Goal: Navigation & Orientation: Locate item on page

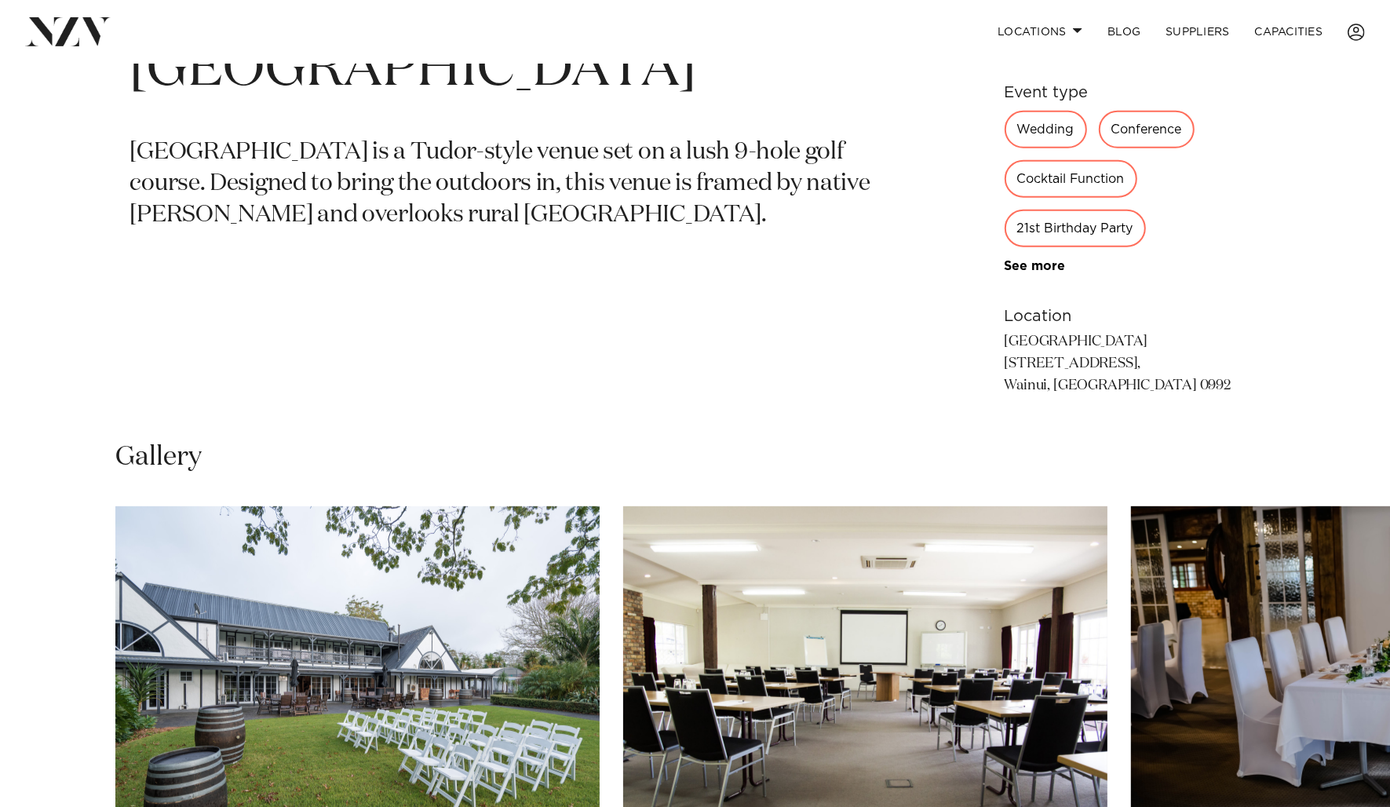
scroll to position [1177, 0]
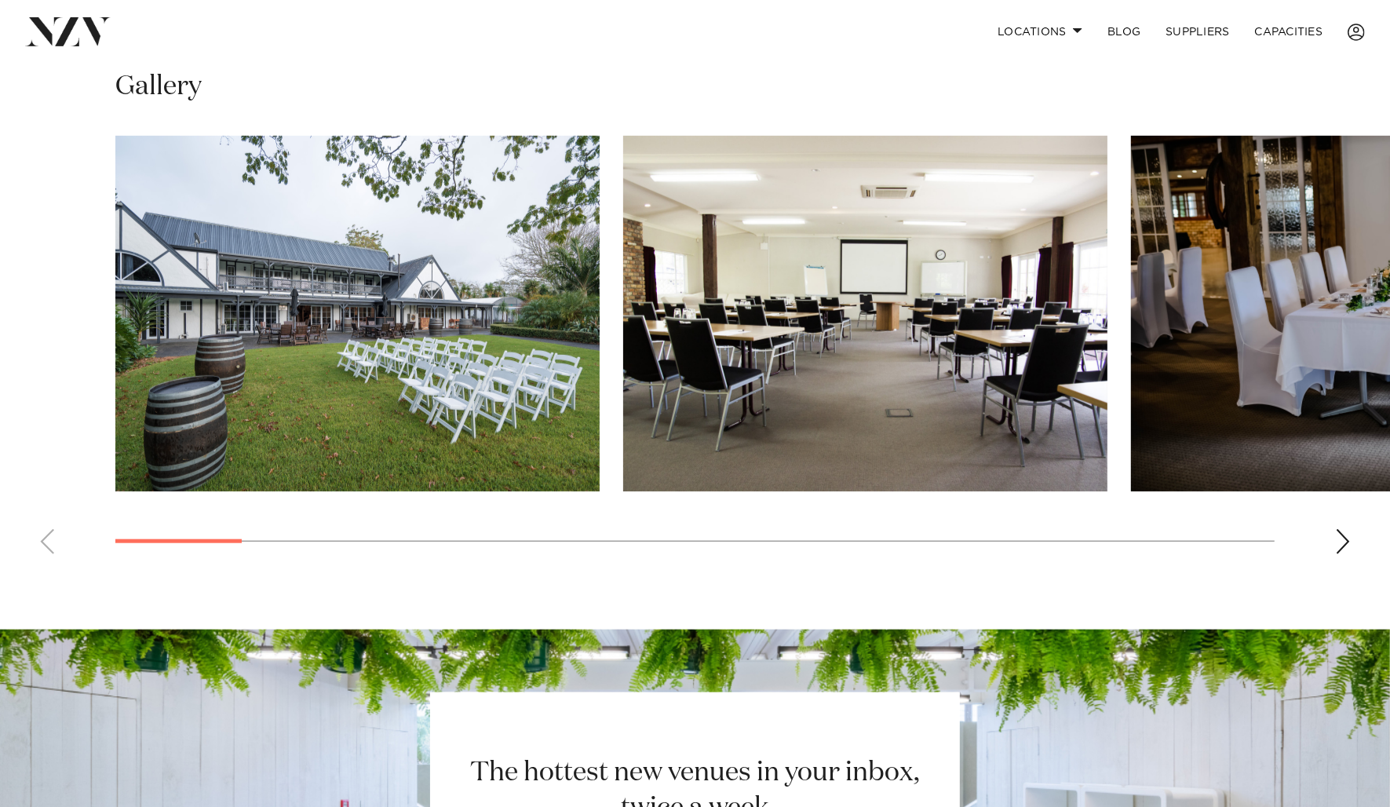
click at [1343, 543] on div "Next slide" at bounding box center [1343, 541] width 16 height 25
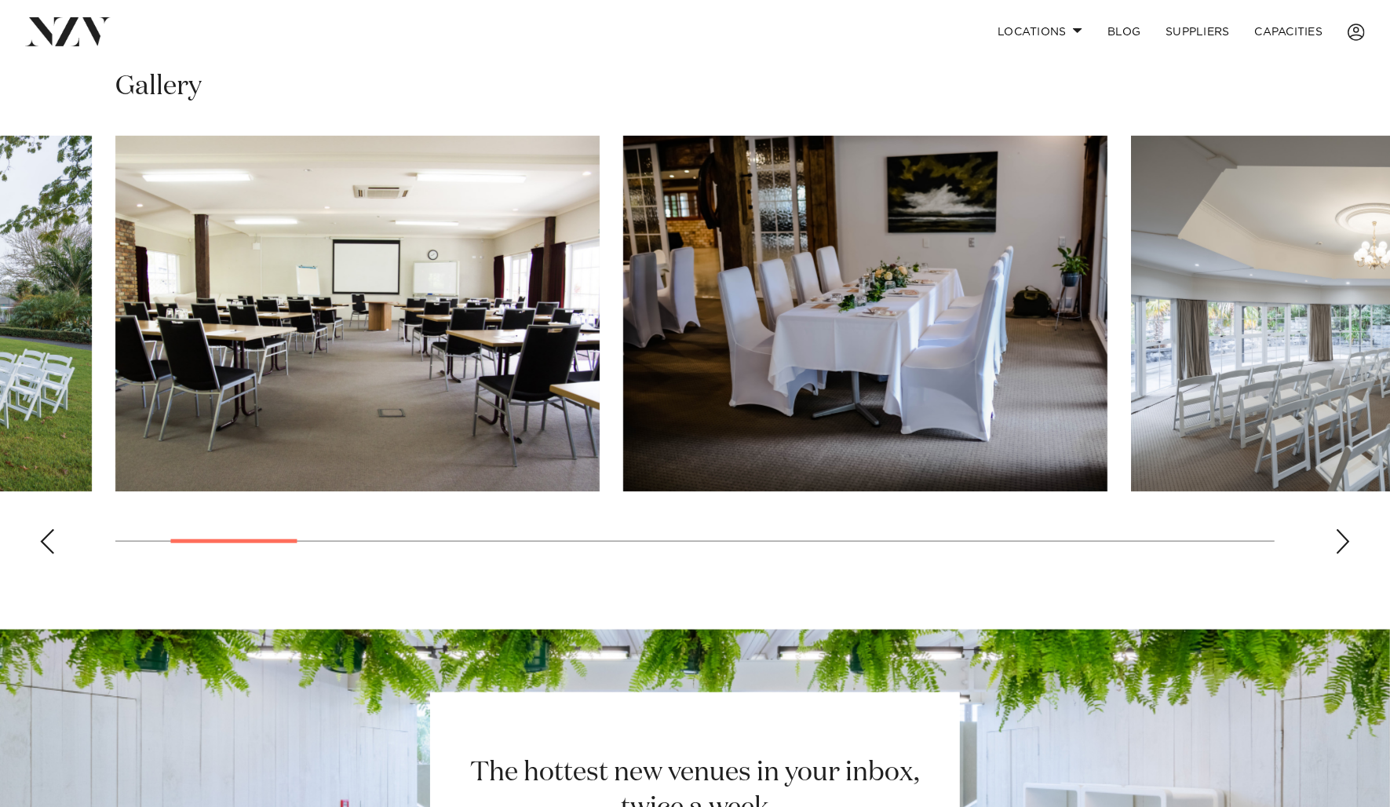
click at [1343, 543] on div "Next slide" at bounding box center [1343, 541] width 16 height 25
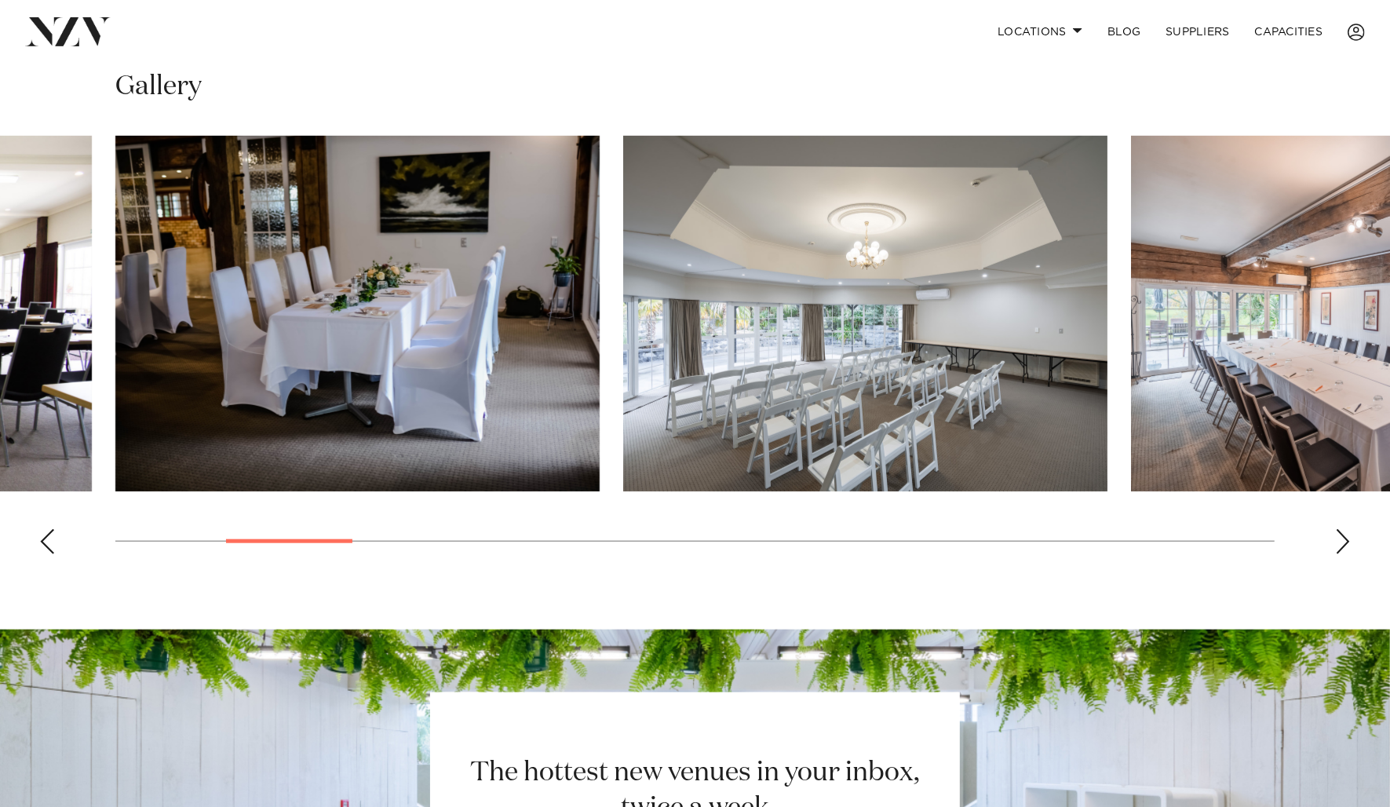
click at [1343, 543] on div "Next slide" at bounding box center [1343, 541] width 16 height 25
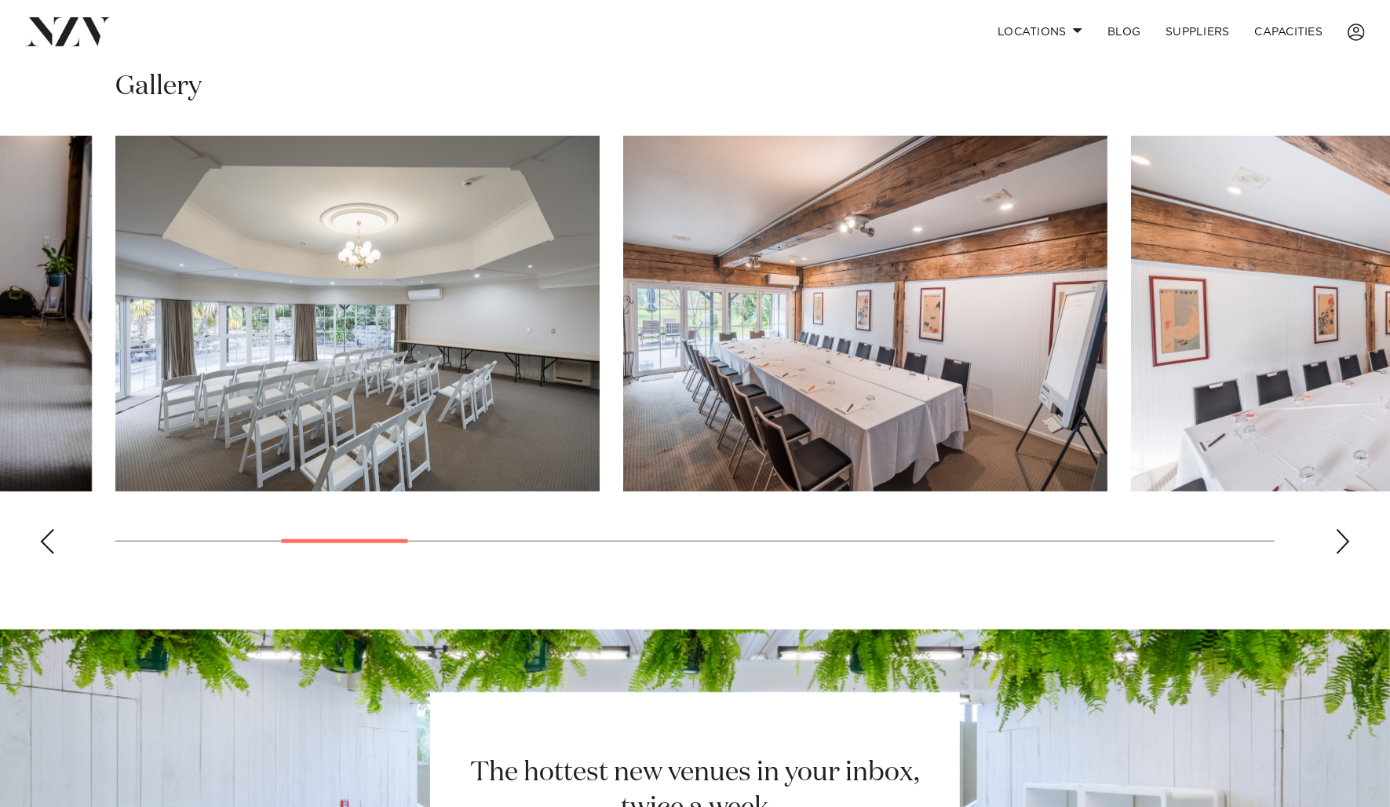
click at [1343, 543] on div "Next slide" at bounding box center [1343, 541] width 16 height 25
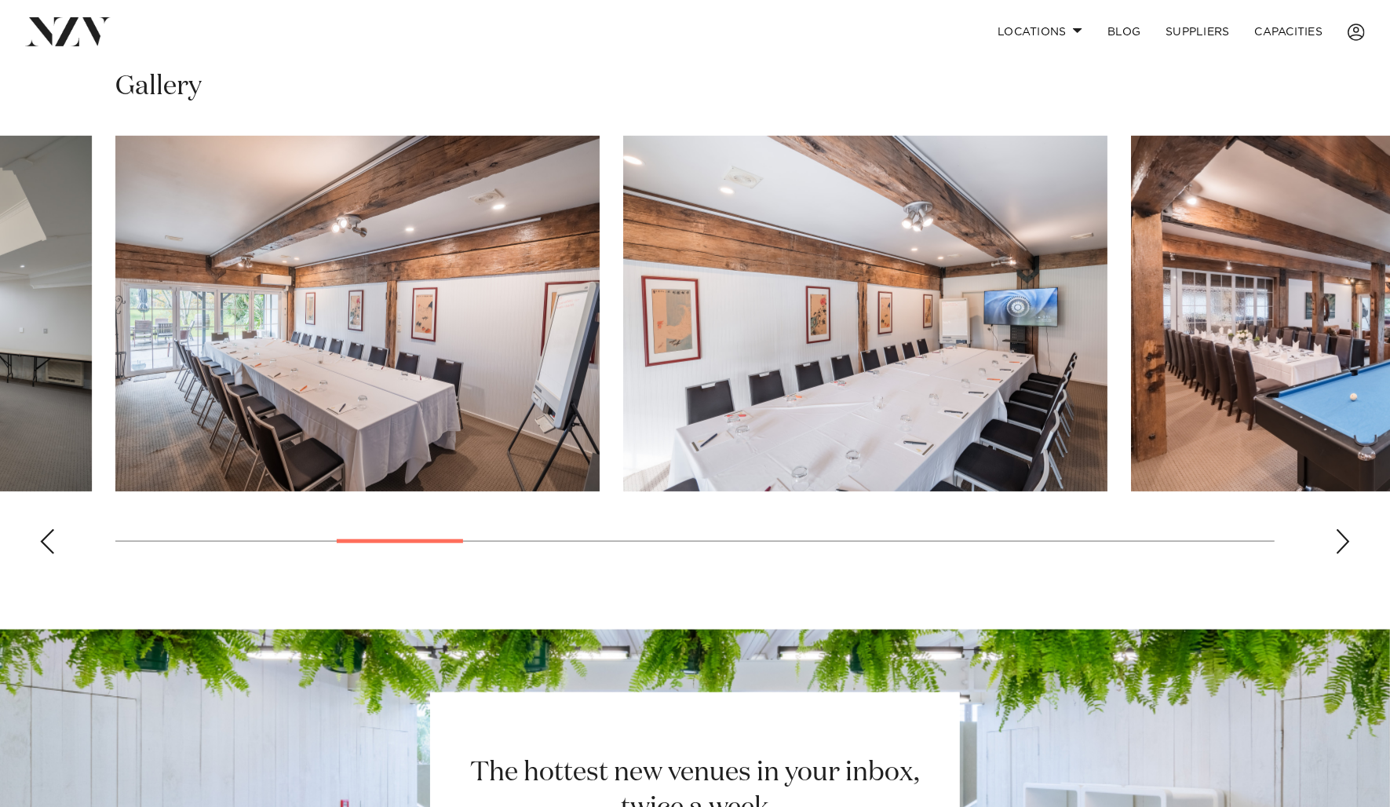
click at [1343, 543] on div "Next slide" at bounding box center [1343, 541] width 16 height 25
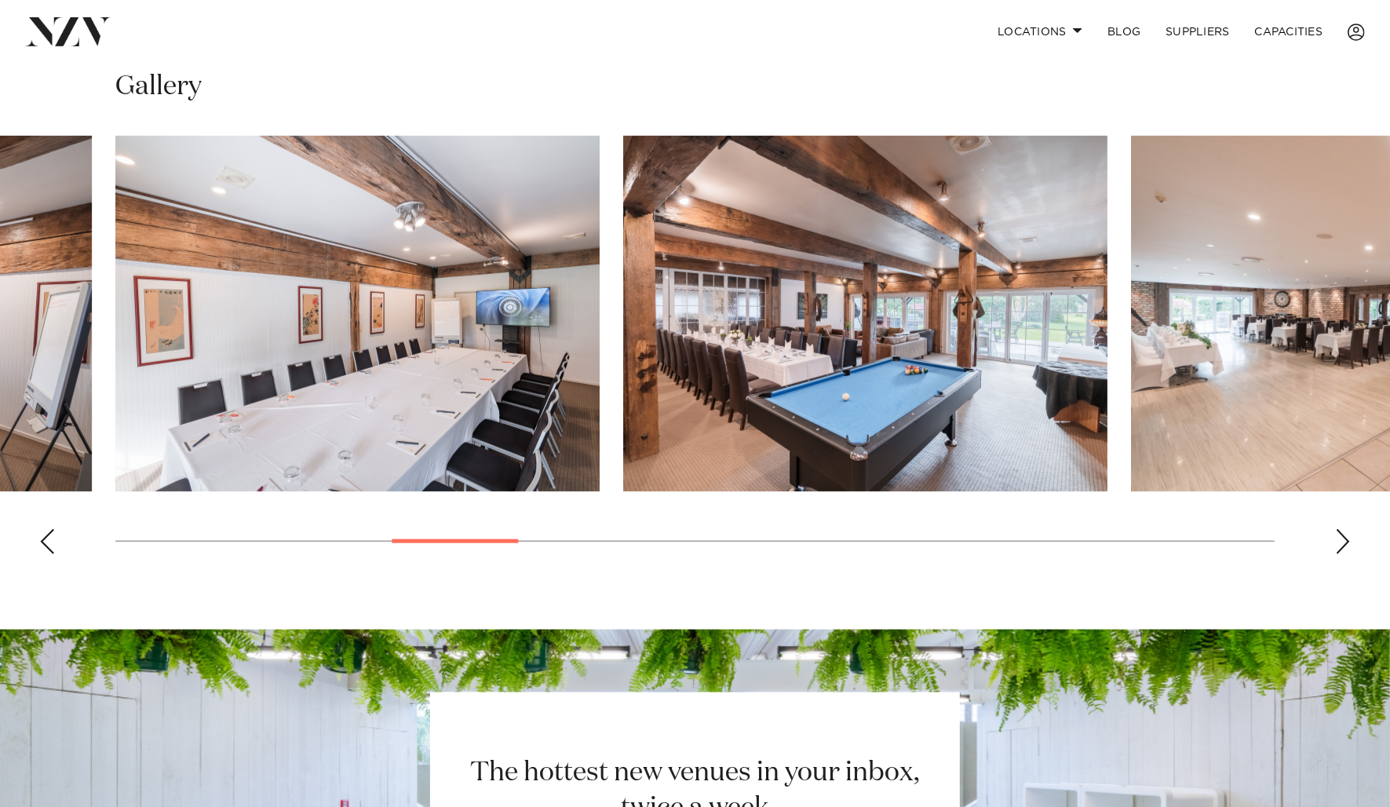
click at [1343, 543] on div "Next slide" at bounding box center [1343, 541] width 16 height 25
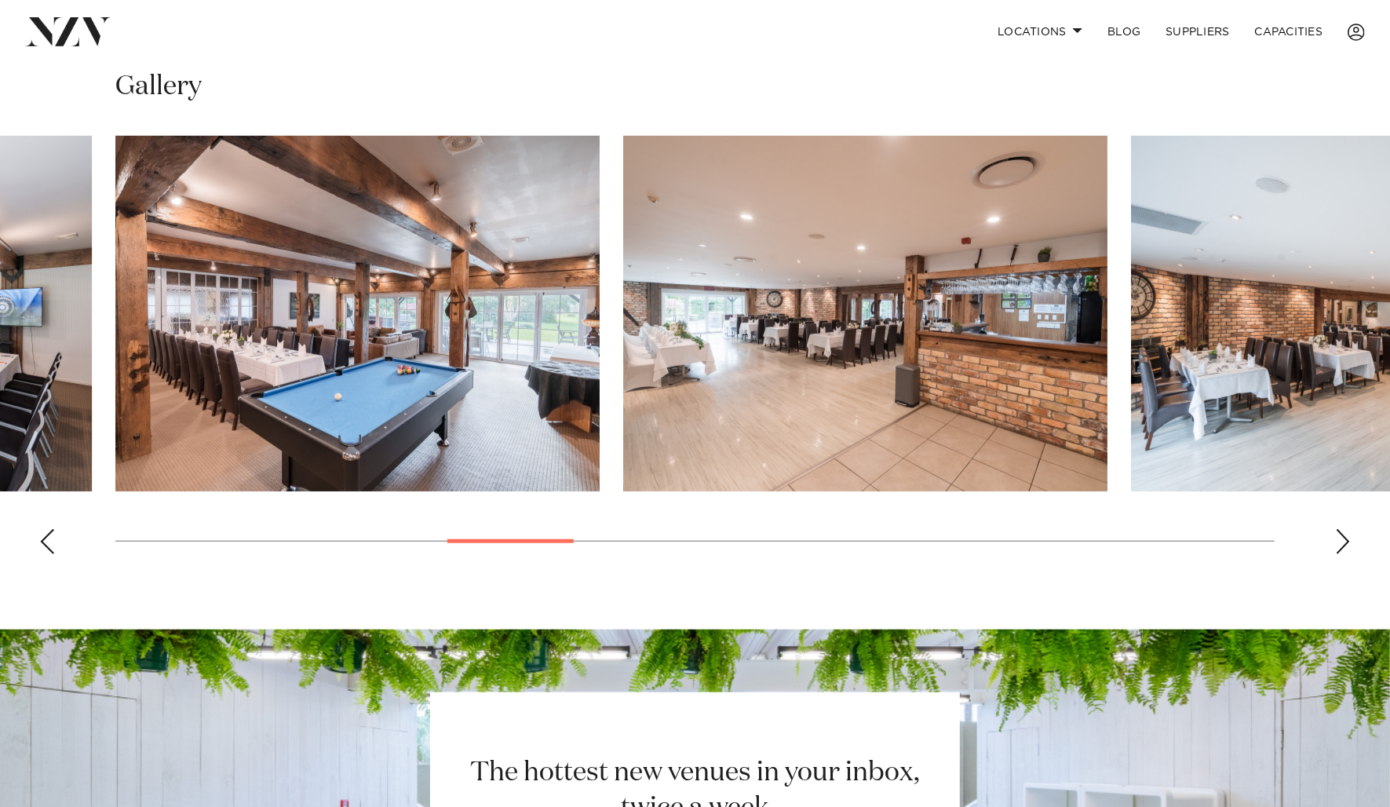
click at [1343, 543] on div "Next slide" at bounding box center [1343, 541] width 16 height 25
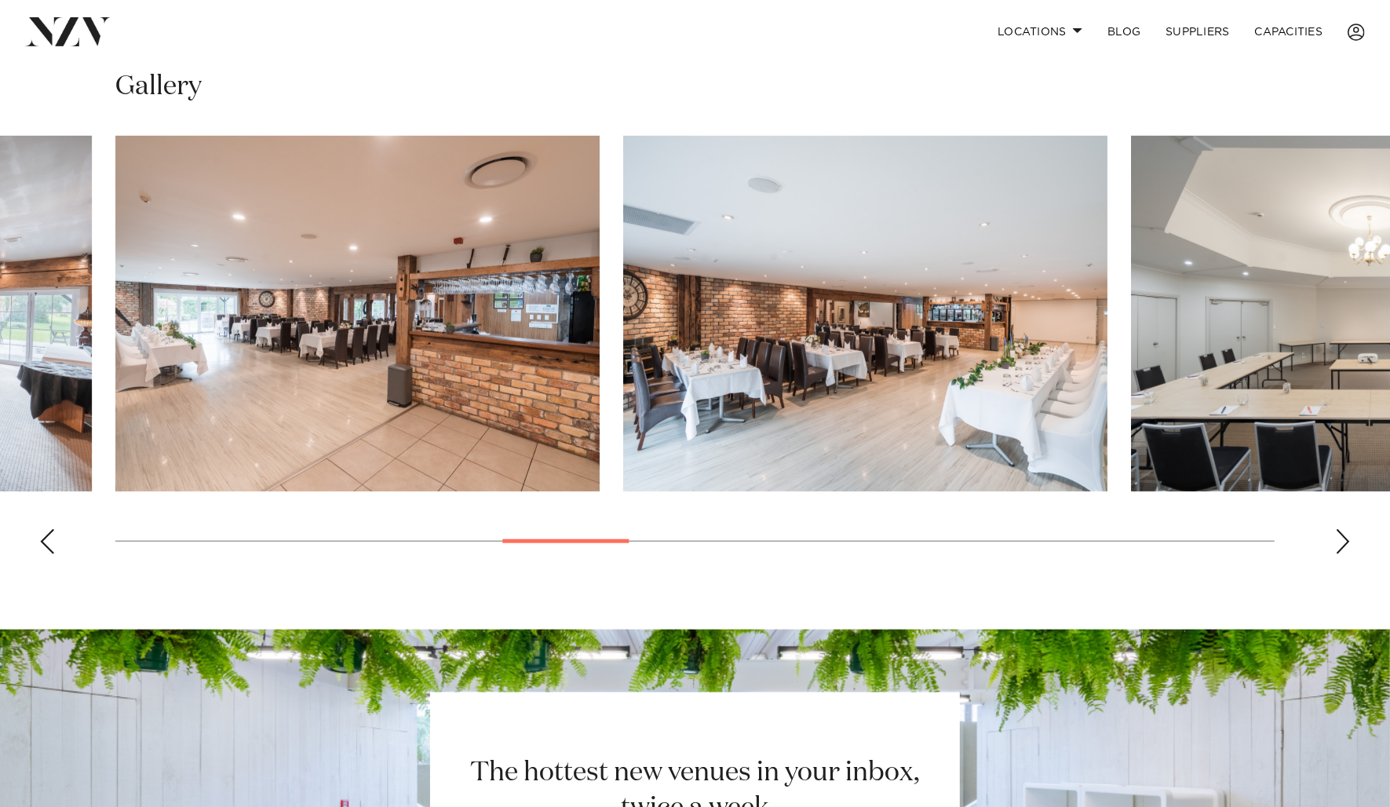
click at [1343, 543] on div "Next slide" at bounding box center [1343, 541] width 16 height 25
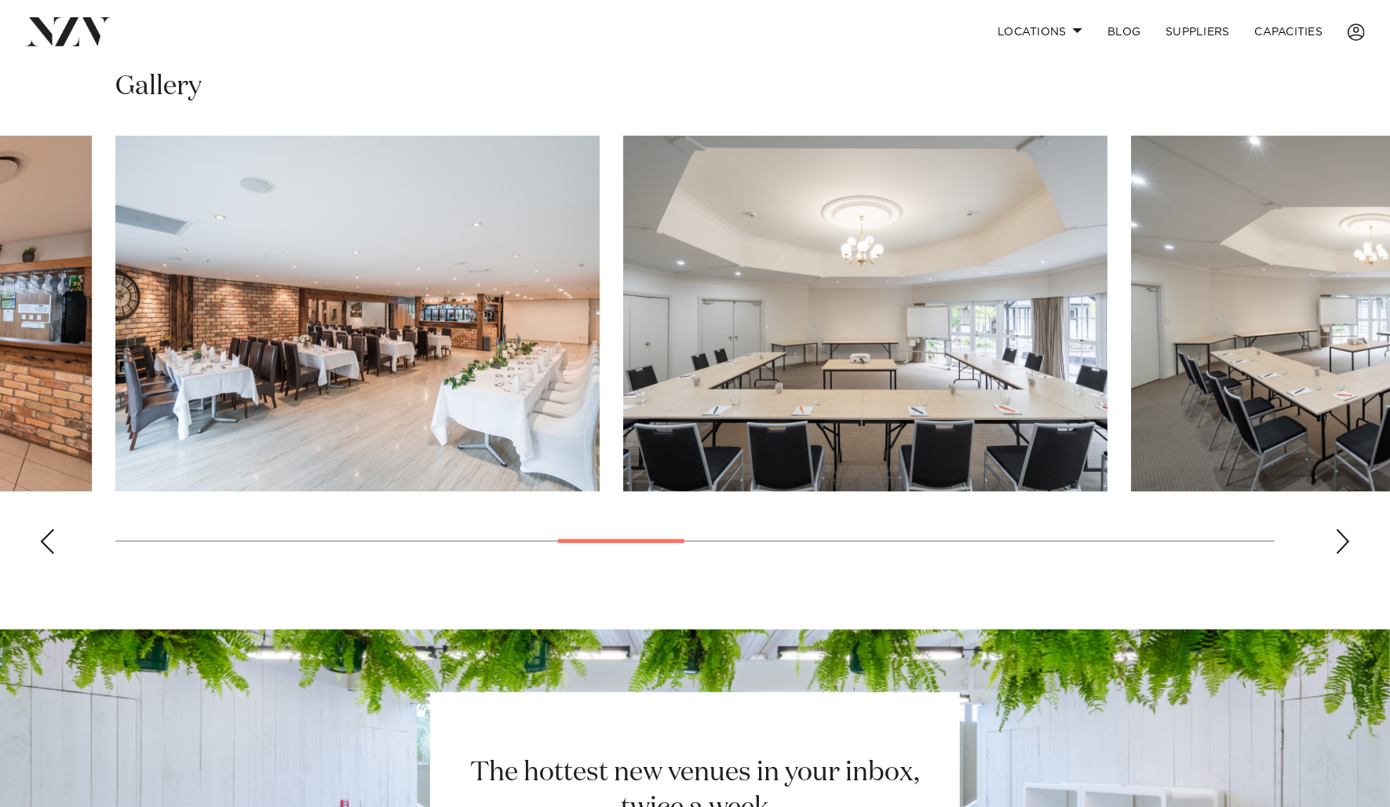
click at [1343, 543] on div "Next slide" at bounding box center [1343, 541] width 16 height 25
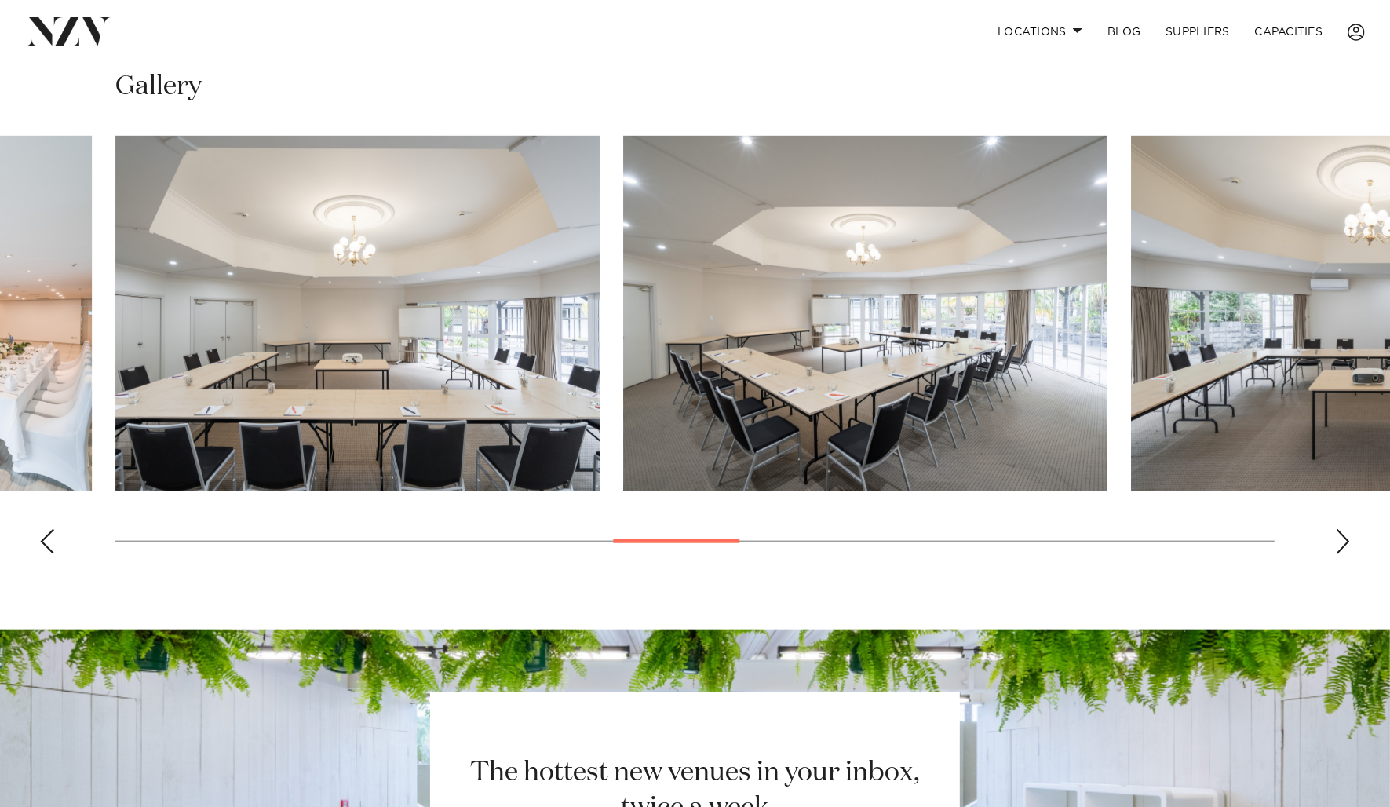
click at [1343, 543] on div "Next slide" at bounding box center [1343, 541] width 16 height 25
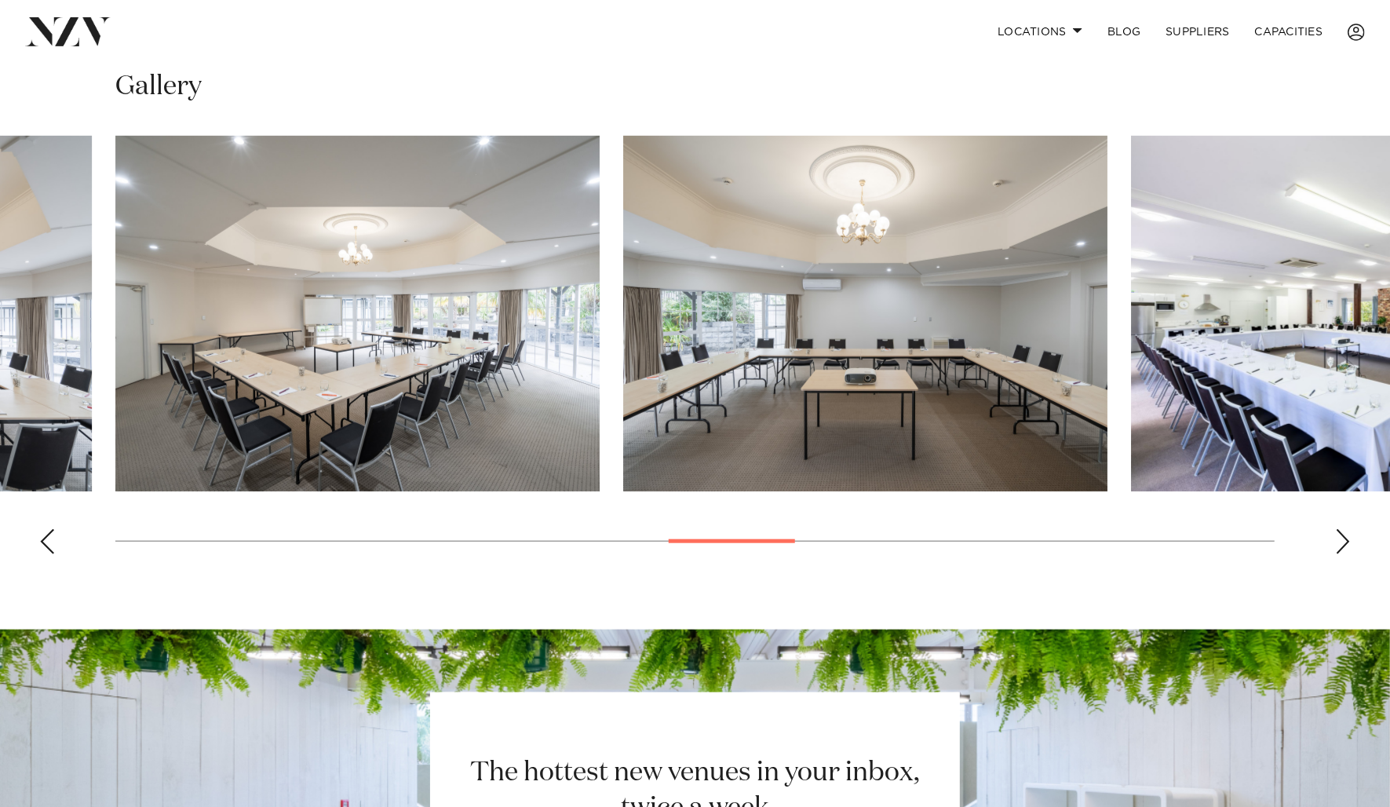
click at [1343, 543] on div "Next slide" at bounding box center [1343, 541] width 16 height 25
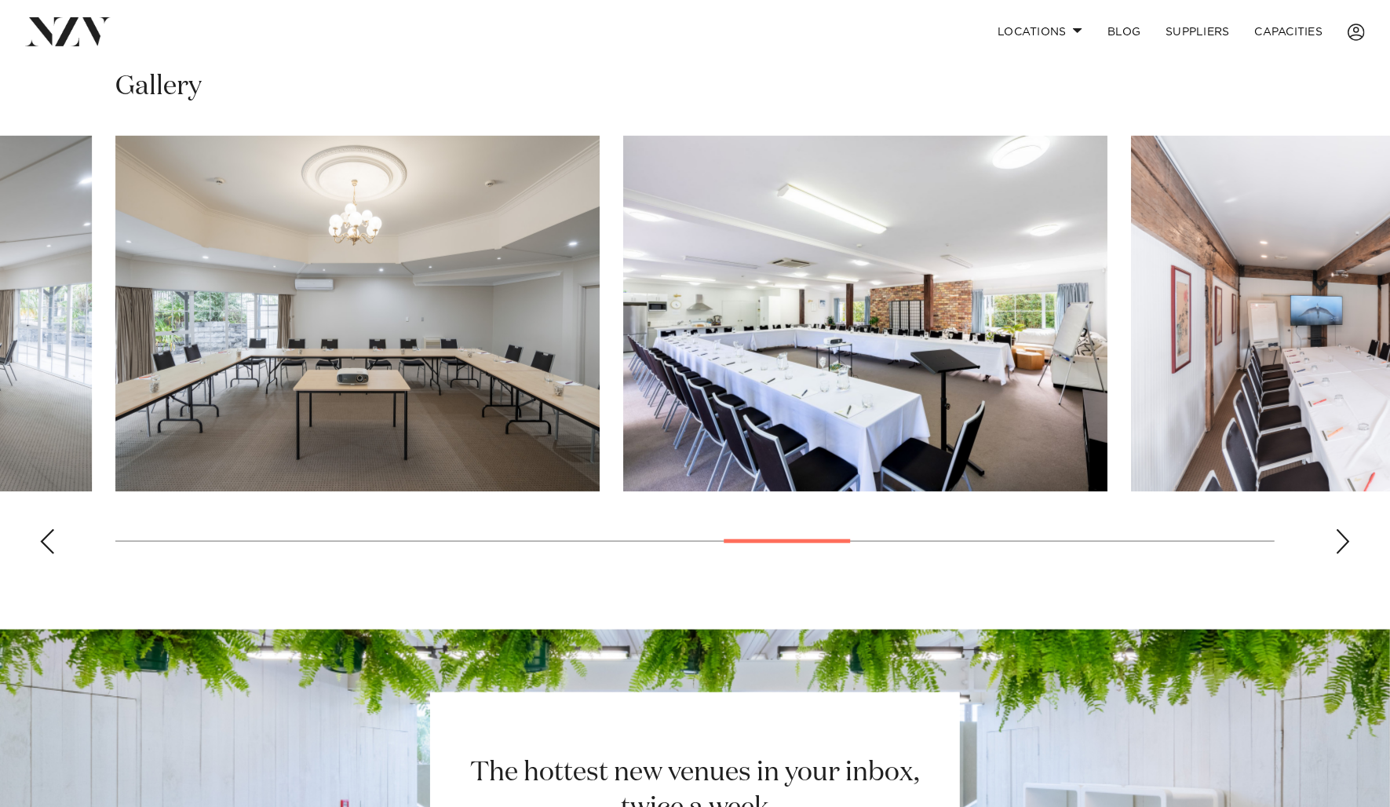
click at [1343, 543] on div "Next slide" at bounding box center [1343, 541] width 16 height 25
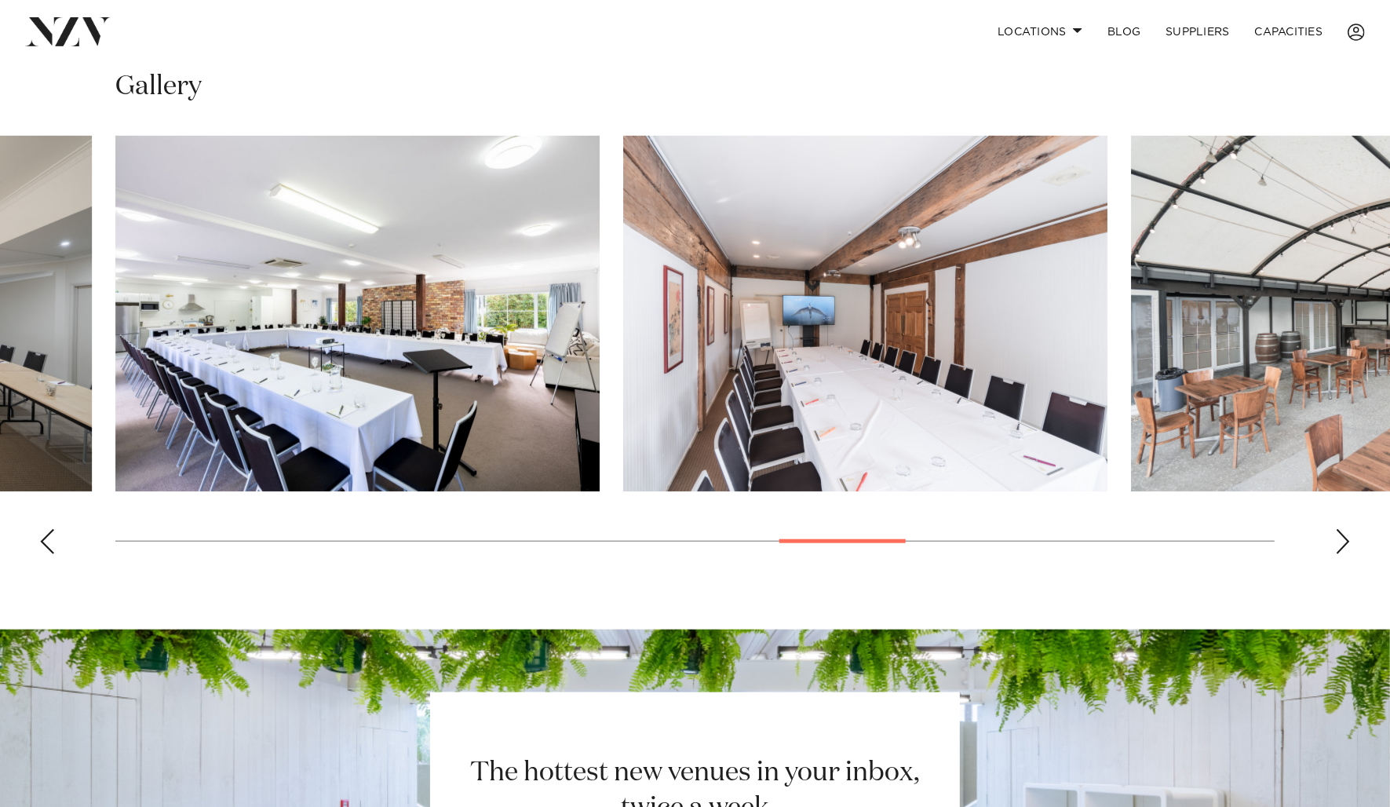
click at [1343, 543] on div "Next slide" at bounding box center [1343, 541] width 16 height 25
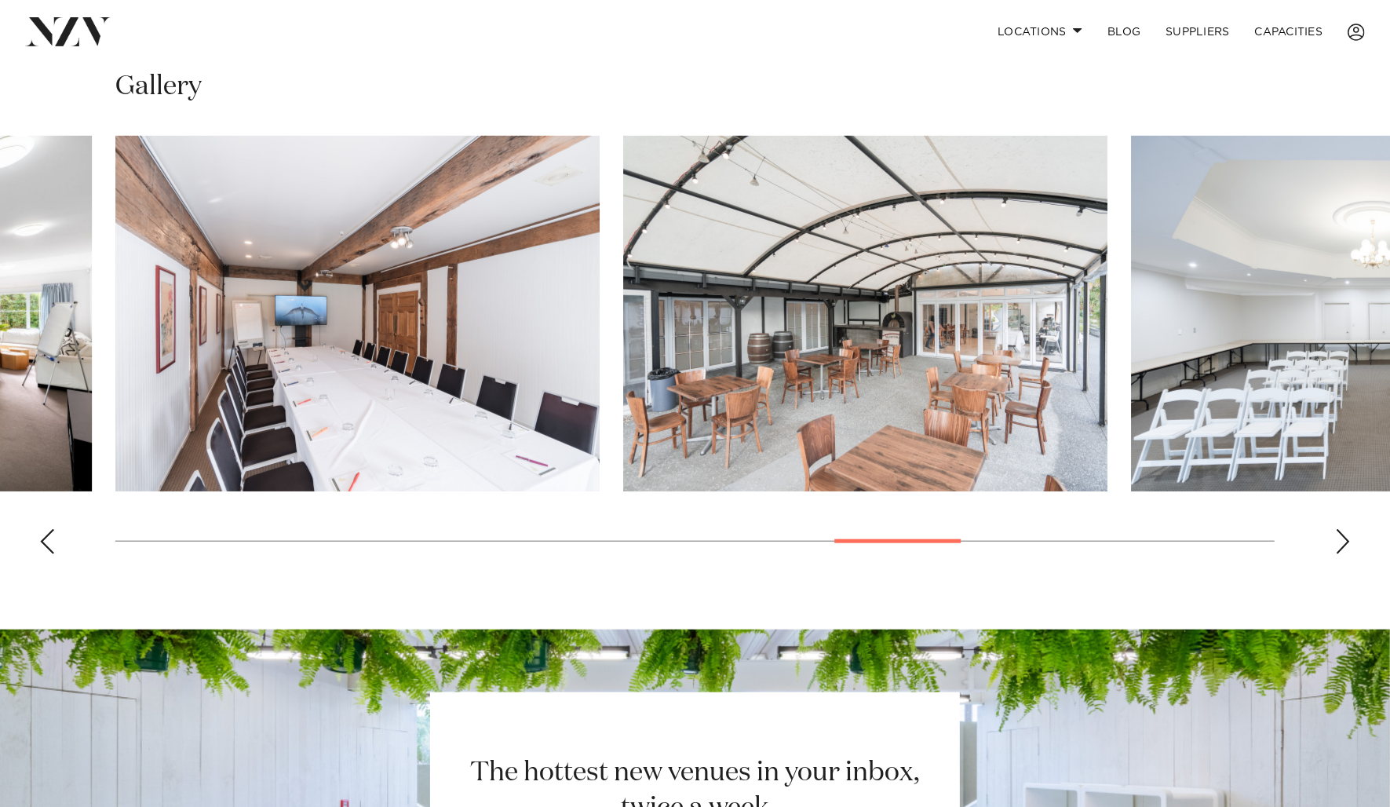
click at [1343, 543] on div "Next slide" at bounding box center [1343, 541] width 16 height 25
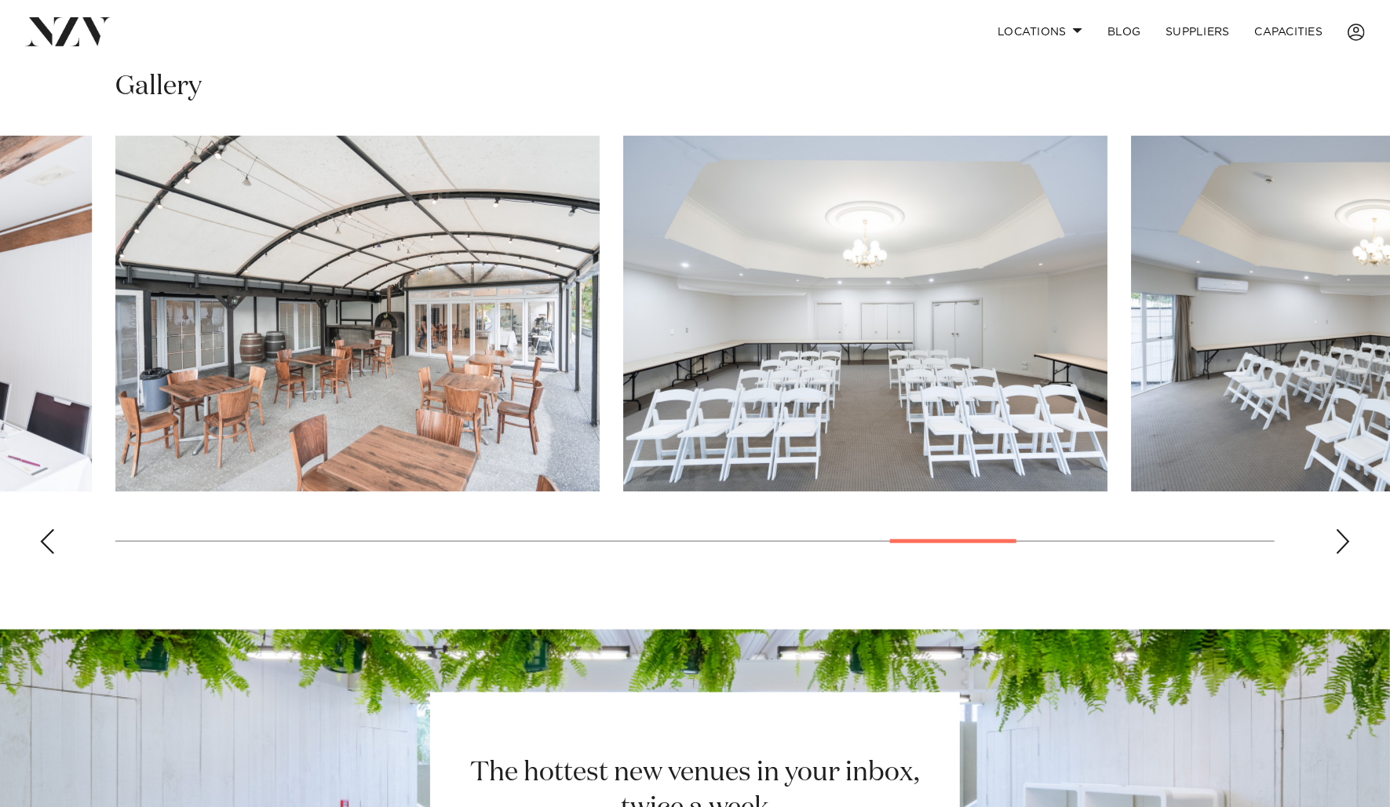
click at [1343, 543] on div "Next slide" at bounding box center [1343, 541] width 16 height 25
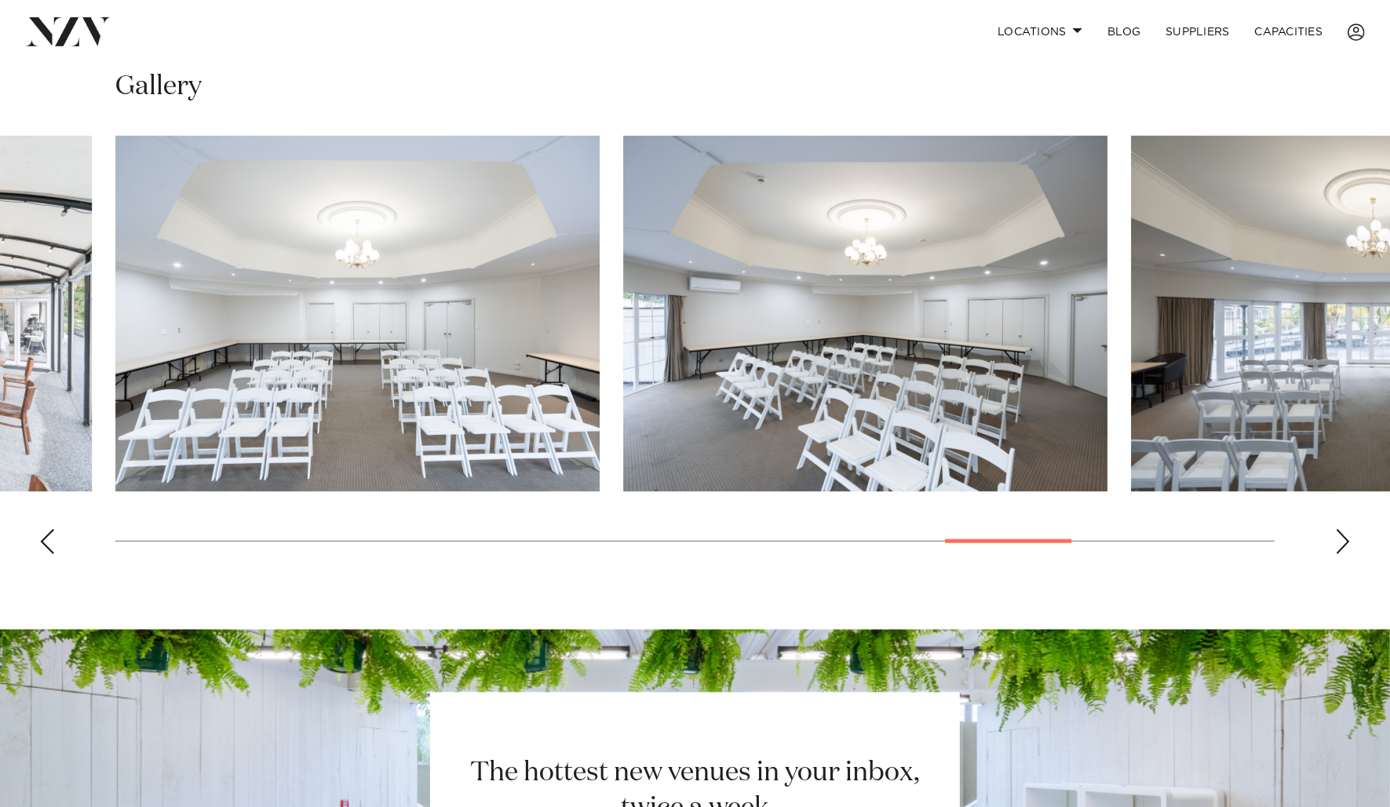
click at [1343, 543] on div "Next slide" at bounding box center [1343, 541] width 16 height 25
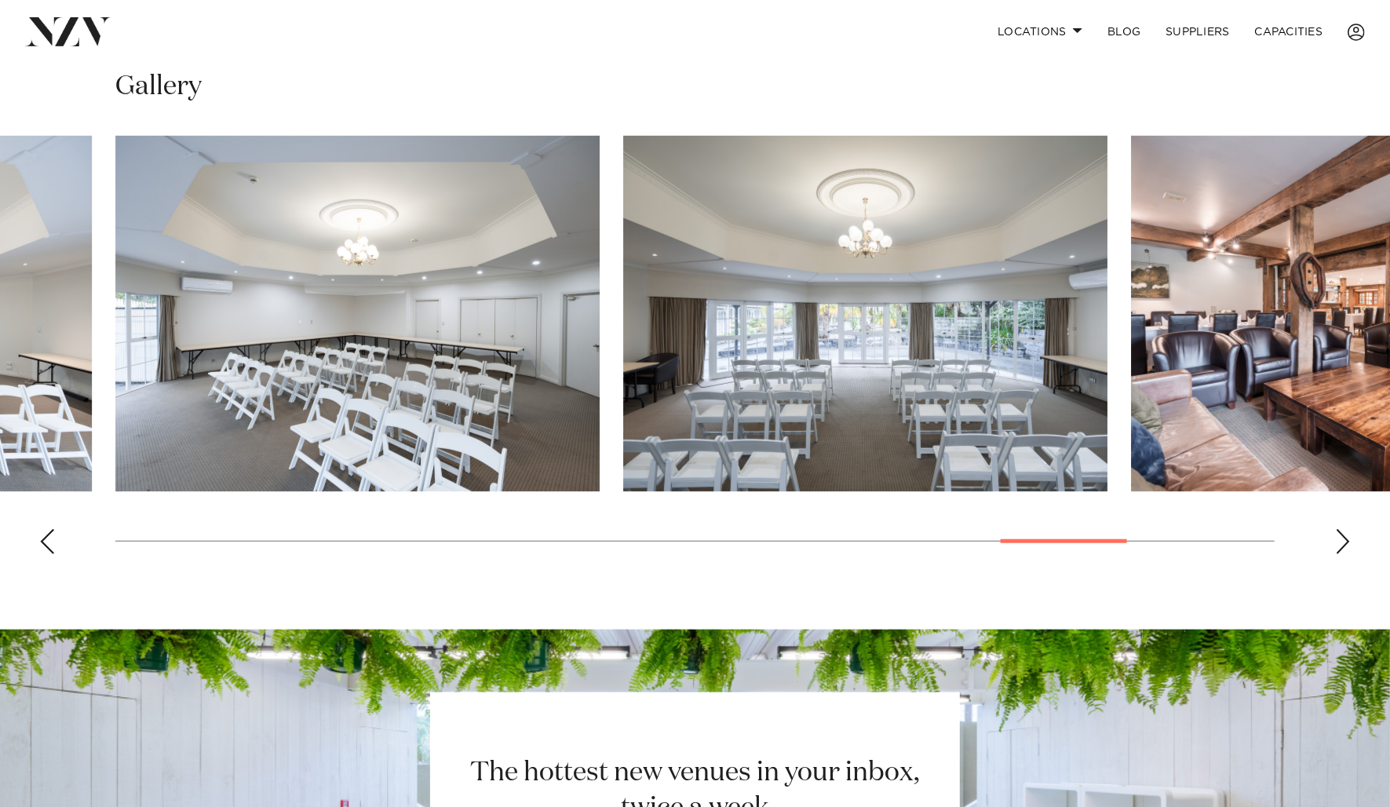
click at [1343, 543] on div "Next slide" at bounding box center [1343, 541] width 16 height 25
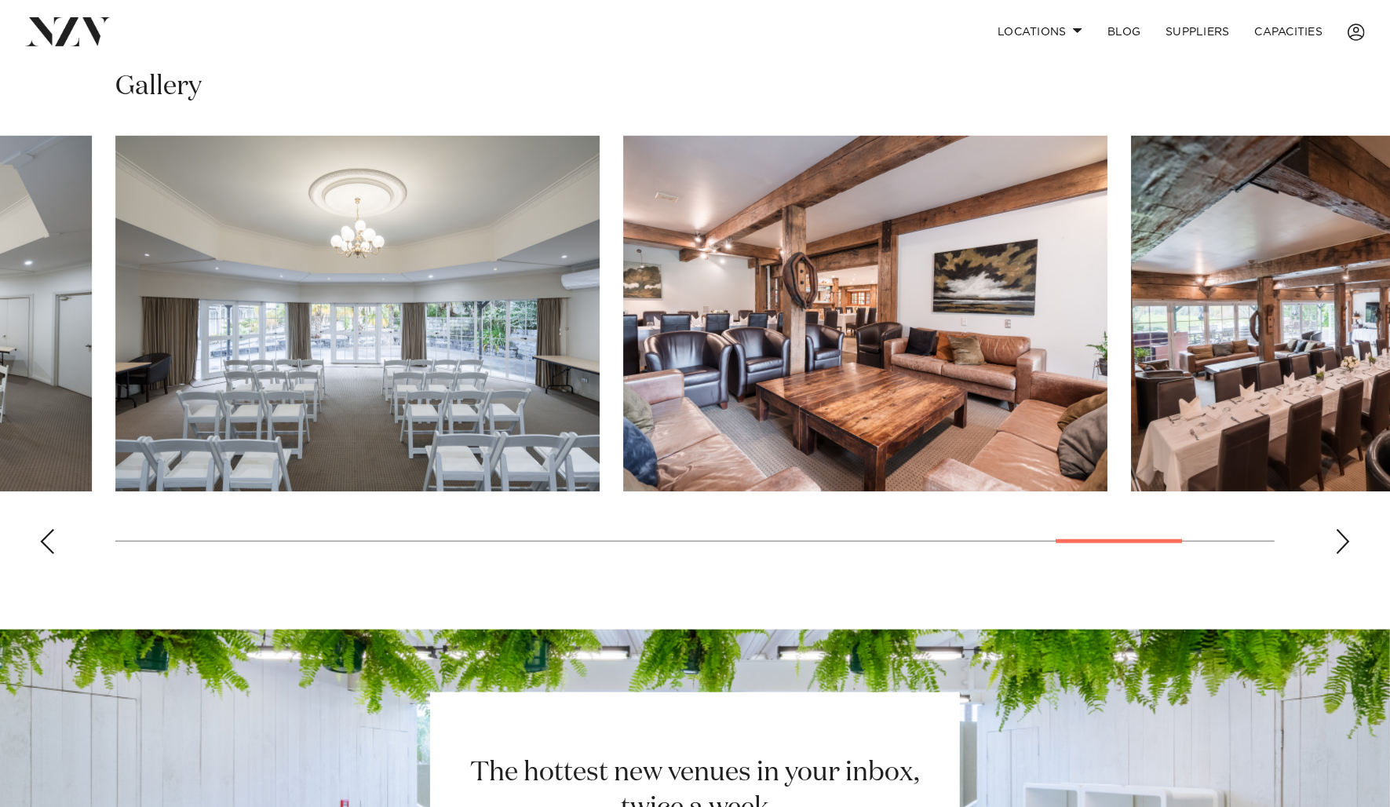
click at [1343, 543] on div "Next slide" at bounding box center [1343, 541] width 16 height 25
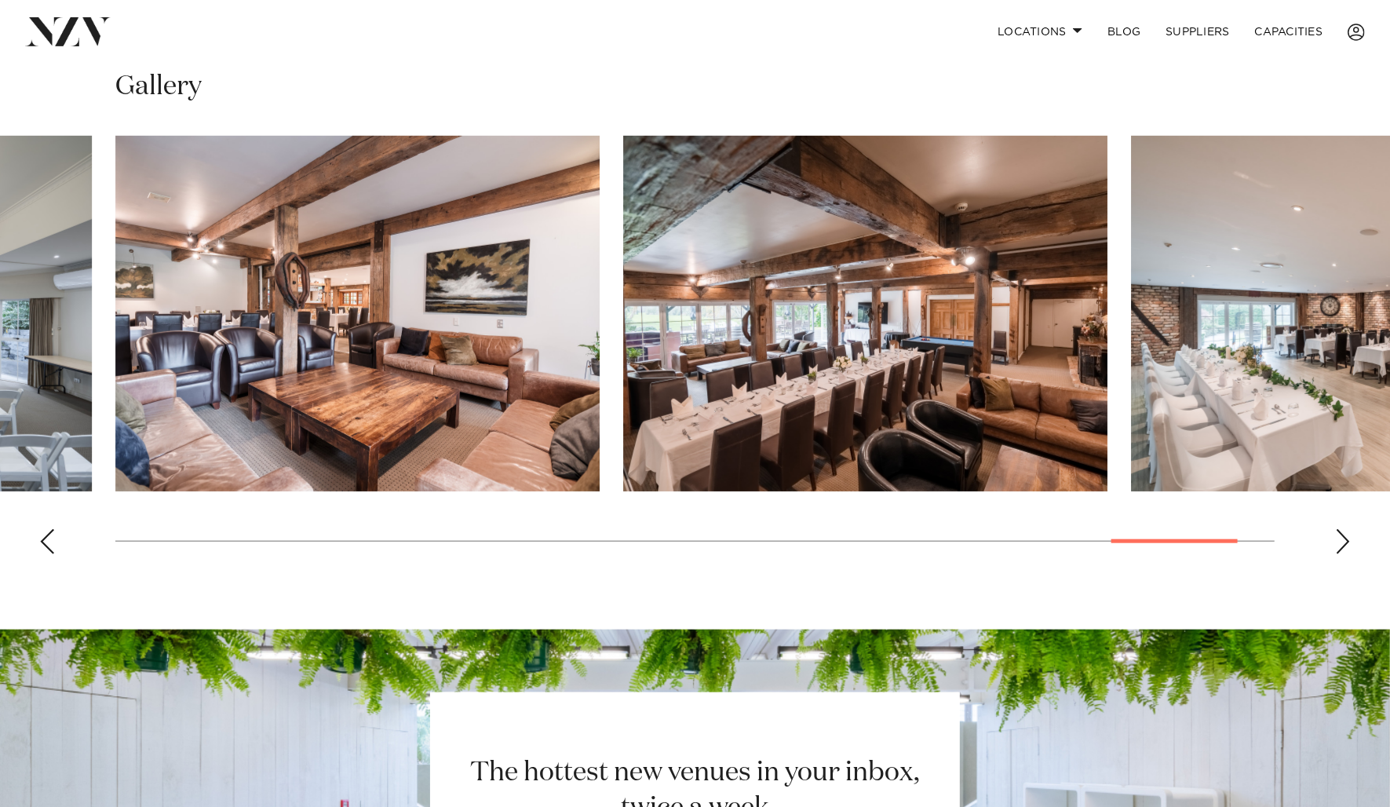
click at [1343, 543] on div "Next slide" at bounding box center [1343, 541] width 16 height 25
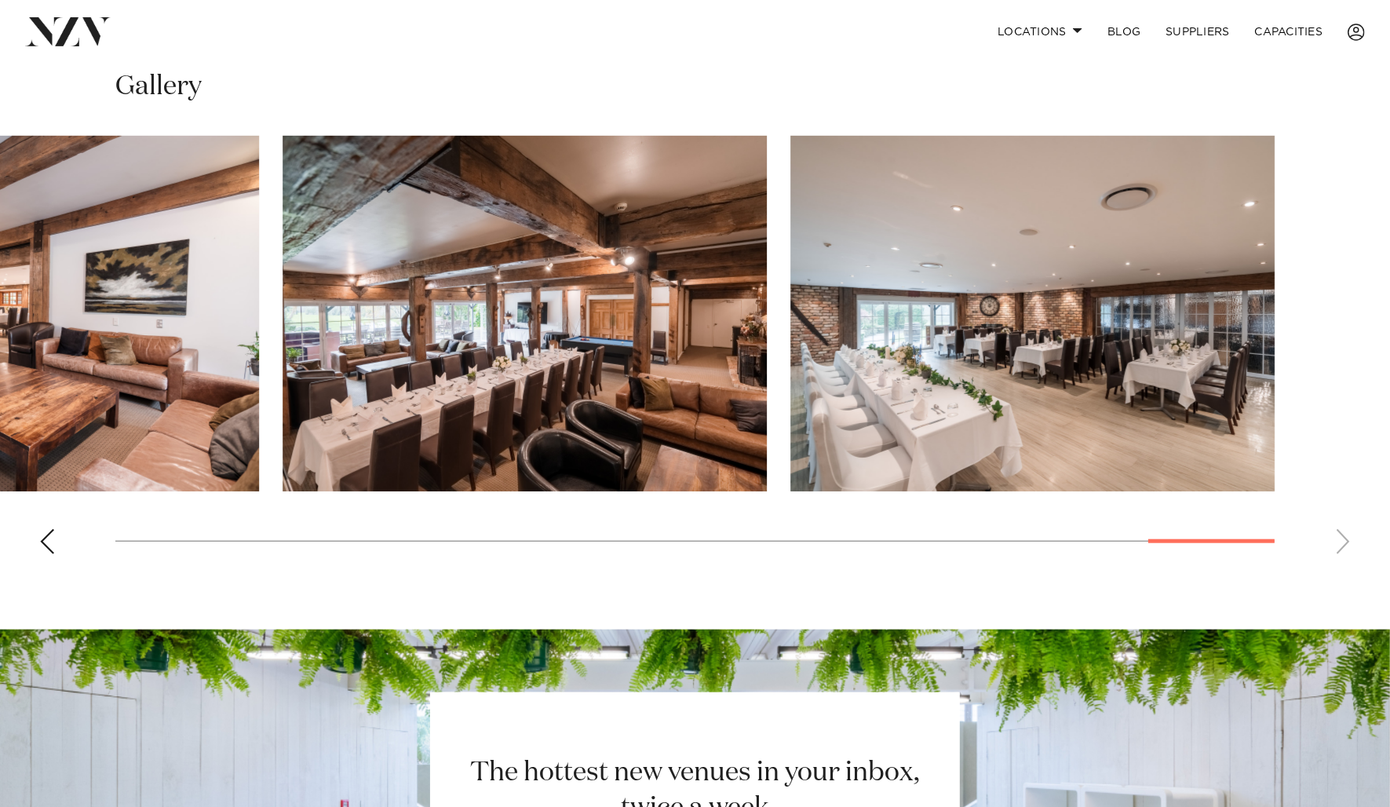
click at [1343, 543] on swiper-container at bounding box center [695, 351] width 1390 height 431
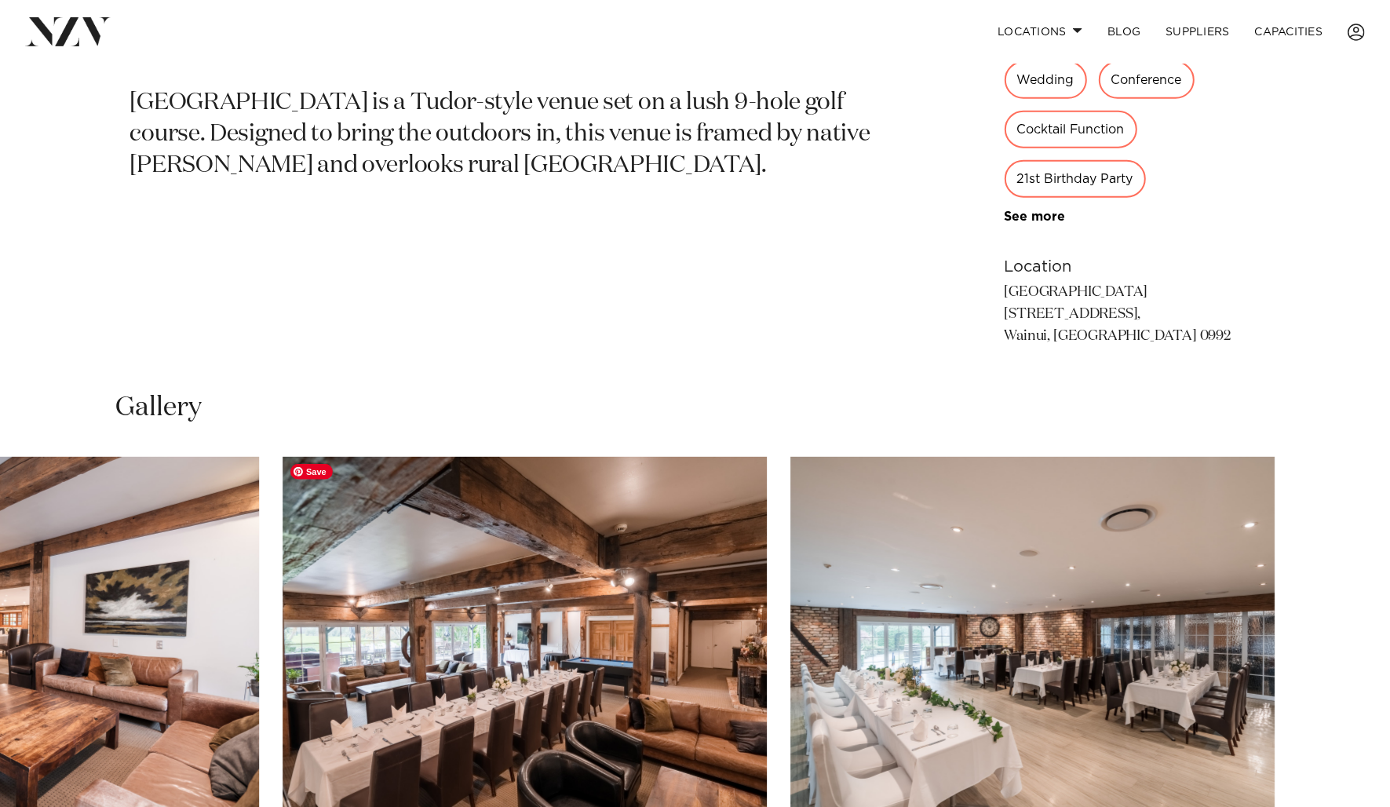
scroll to position [464, 0]
